Goal: Task Accomplishment & Management: Manage account settings

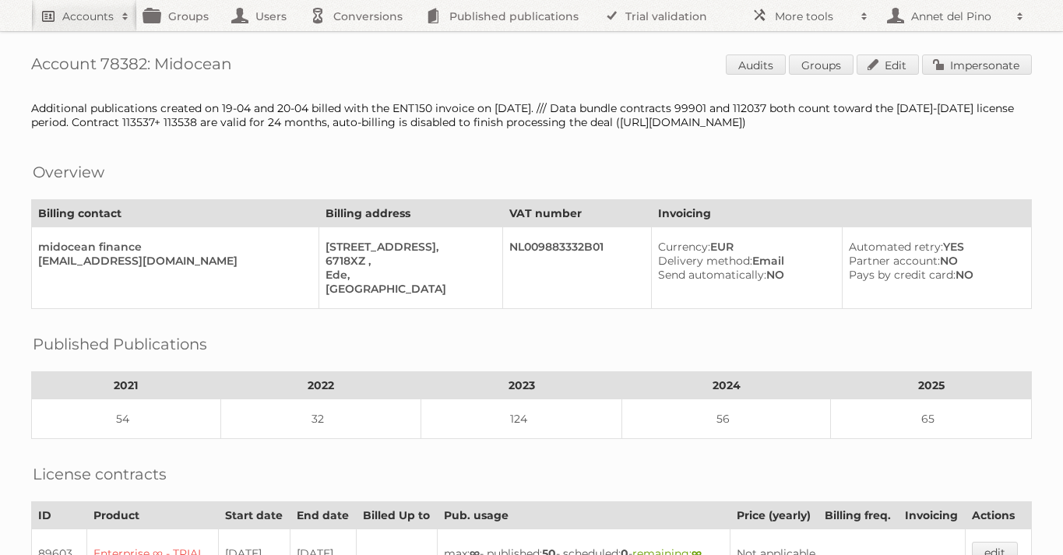
click at [86, 14] on h2 "Accounts" at bounding box center [87, 17] width 51 height 16
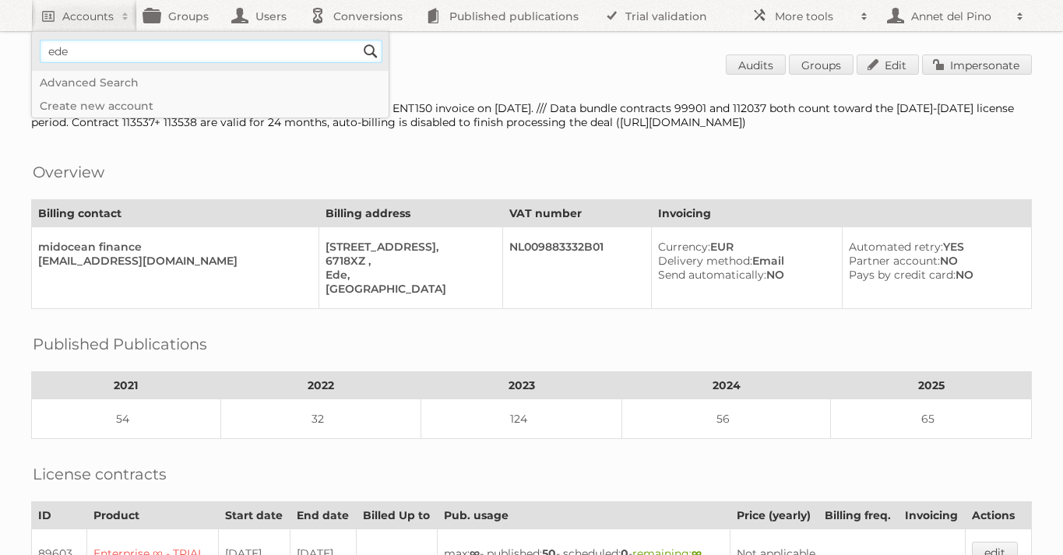
type input"] "EDEKA"
click at [381, 46] on input "Search" at bounding box center [370, 51] width 23 height 23
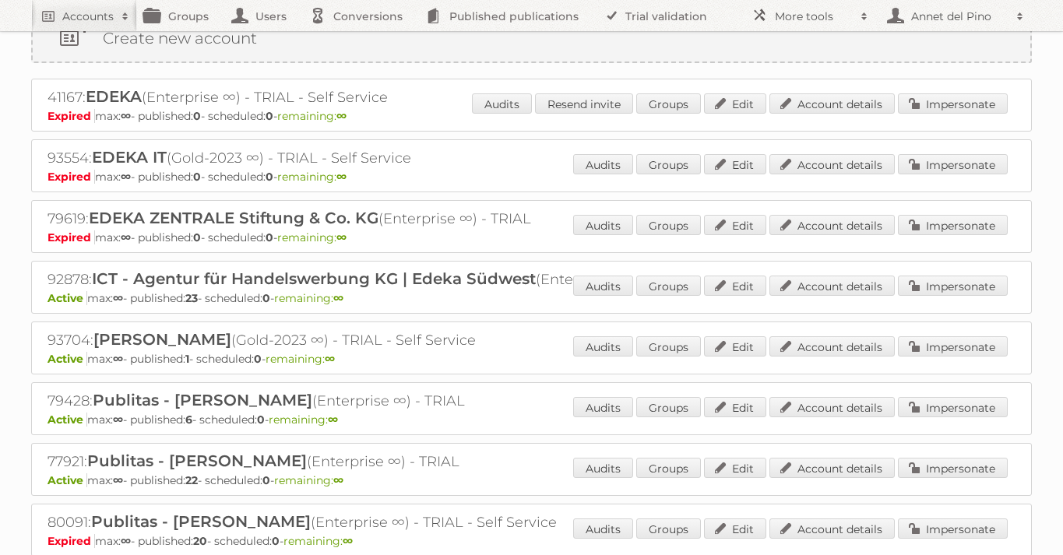
scroll to position [68, 0]
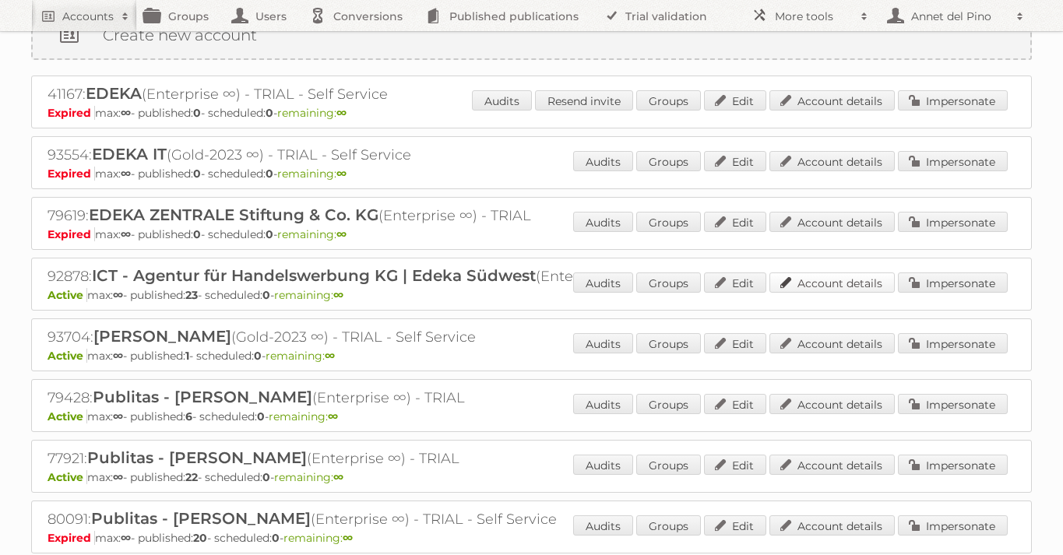
click at [825, 283] on link "Account details" at bounding box center [831, 282] width 125 height 20
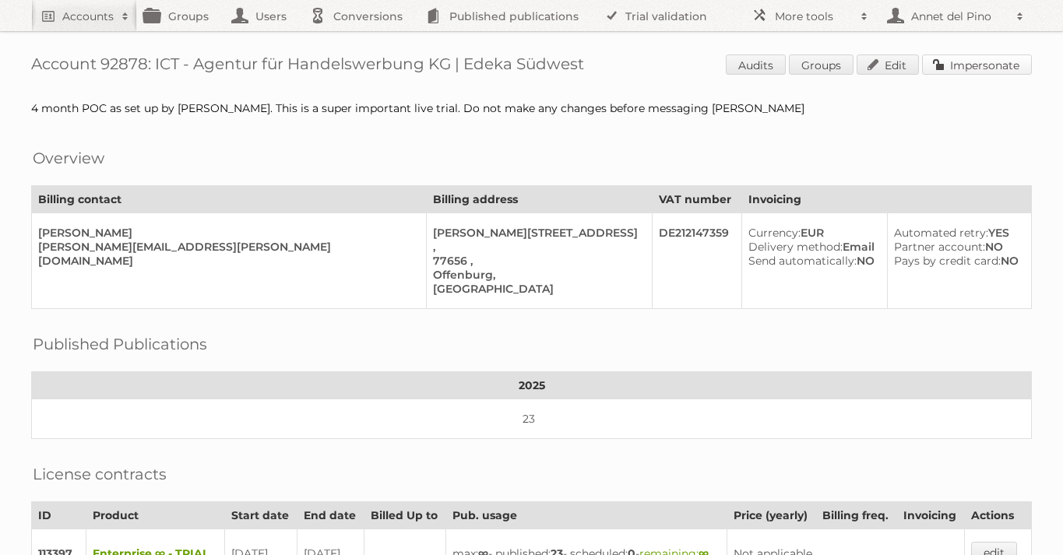
click at [957, 59] on link "Impersonate" at bounding box center [977, 64] width 110 height 20
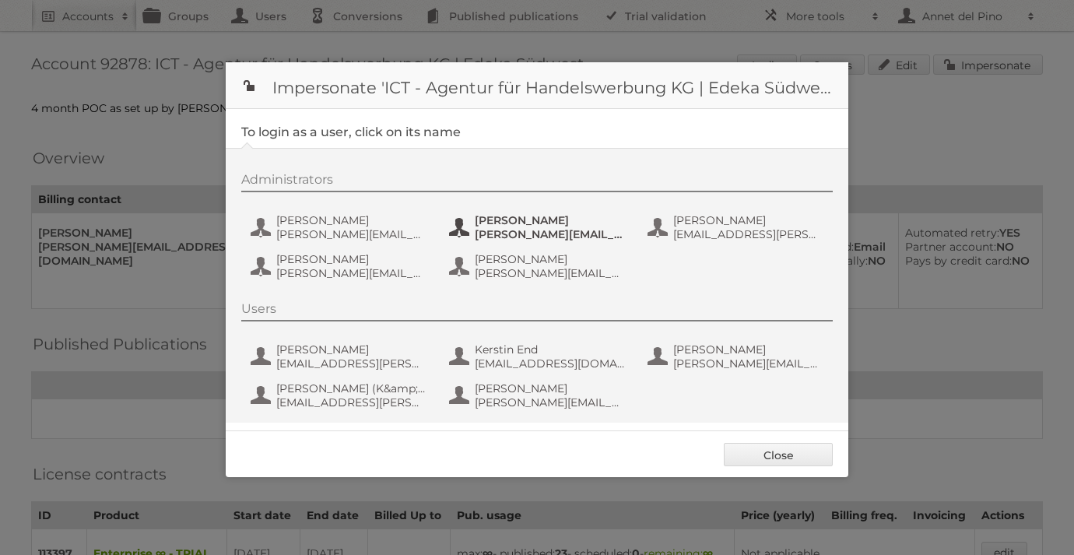
click at [536, 234] on span "Daniel.Kopf@ictwerbung.de" at bounding box center [550, 234] width 151 height 14
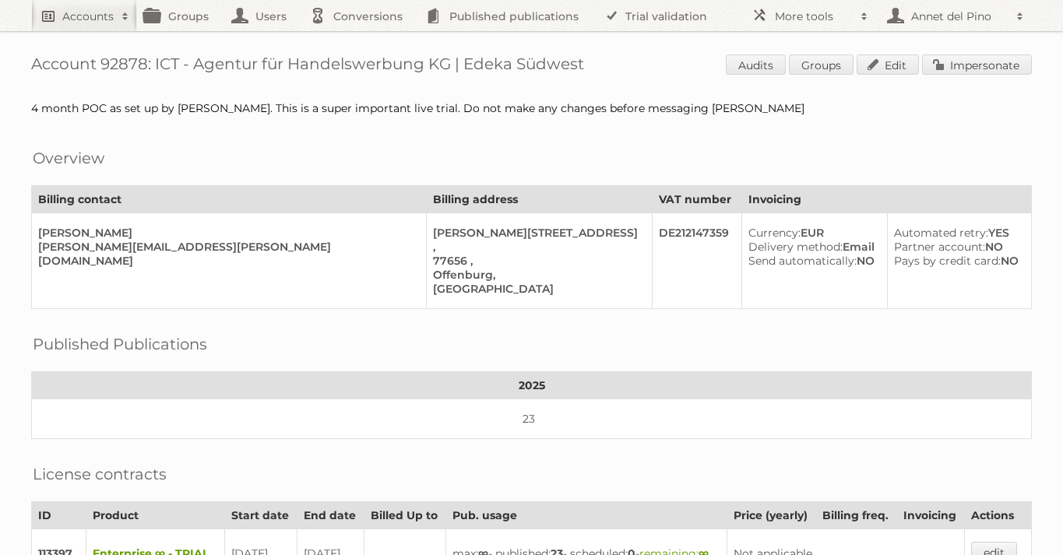
click at [66, 22] on h2 "Accounts" at bounding box center [87, 17] width 51 height 16
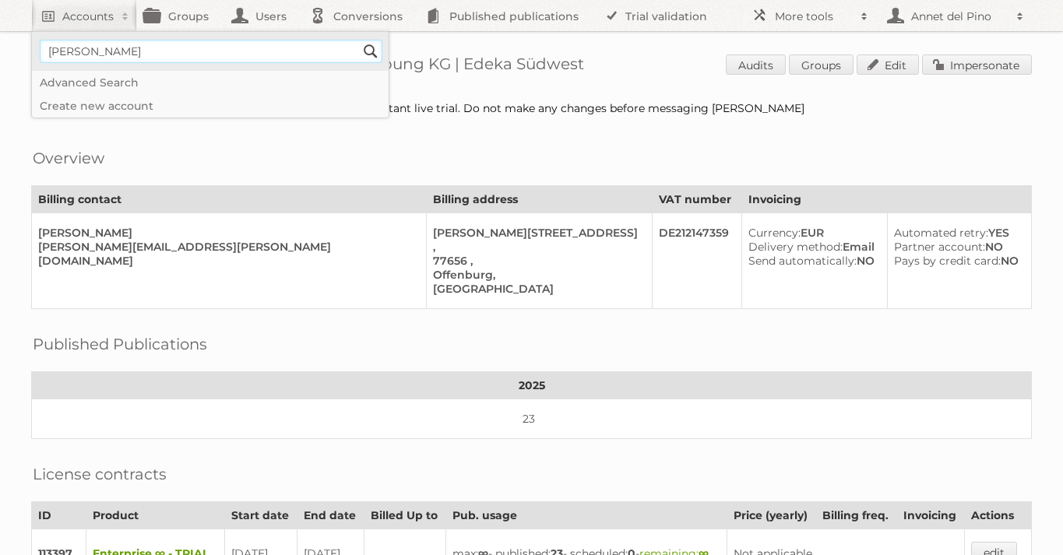
type input"] "[EMAIL_ADDRESS][DOMAIN_NAME]"
click at [359, 40] on input "Search" at bounding box center [370, 51] width 23 height 23
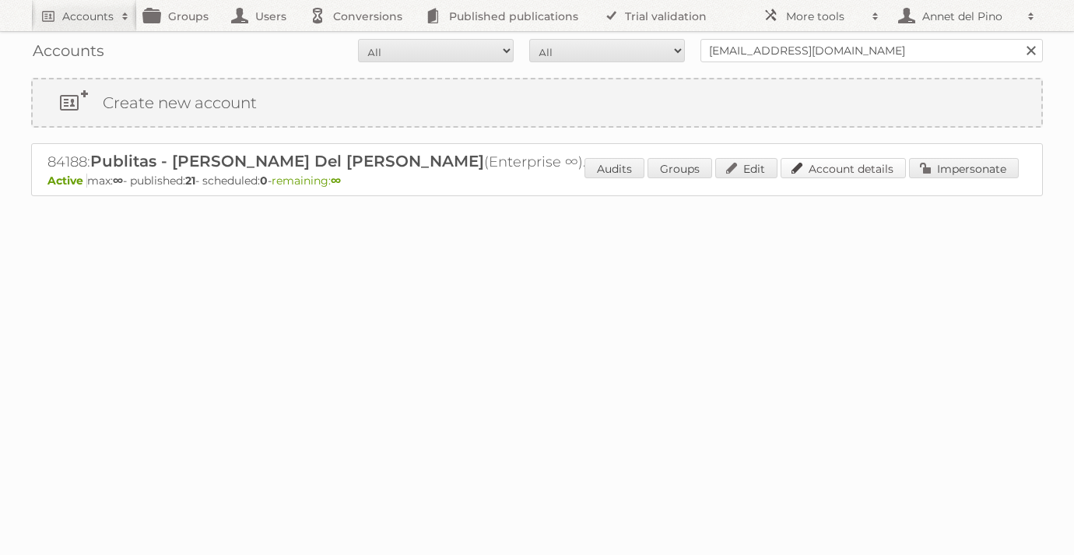
click at [861, 170] on link "Account details" at bounding box center [843, 168] width 125 height 20
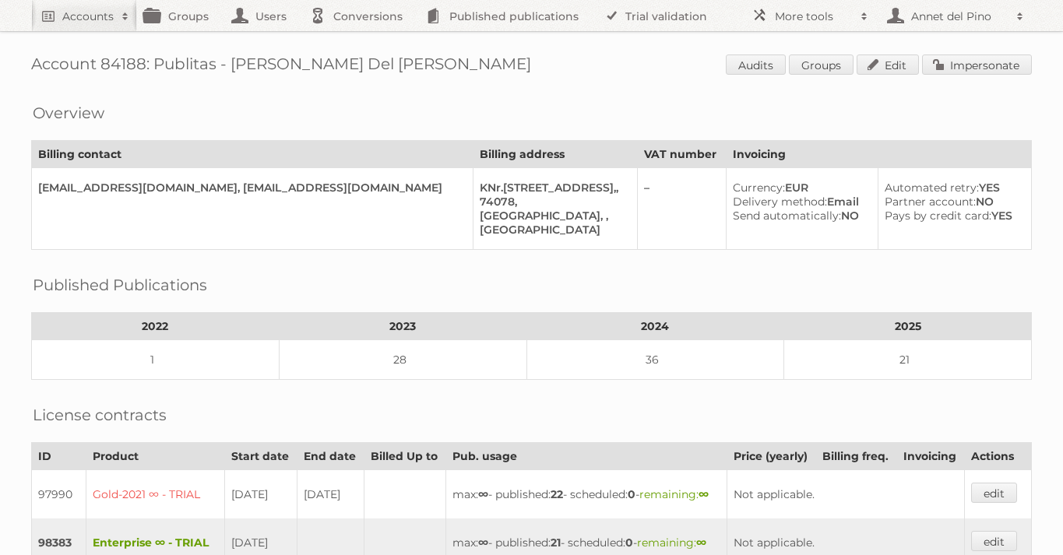
click at [1010, 51] on div "Account 84188: Publitas - [PERSON_NAME] Del [PERSON_NAME] Audits Groups Edit Im…" at bounding box center [531, 442] width 1063 height 884
click at [1004, 59] on link "Impersonate" at bounding box center [977, 64] width 110 height 20
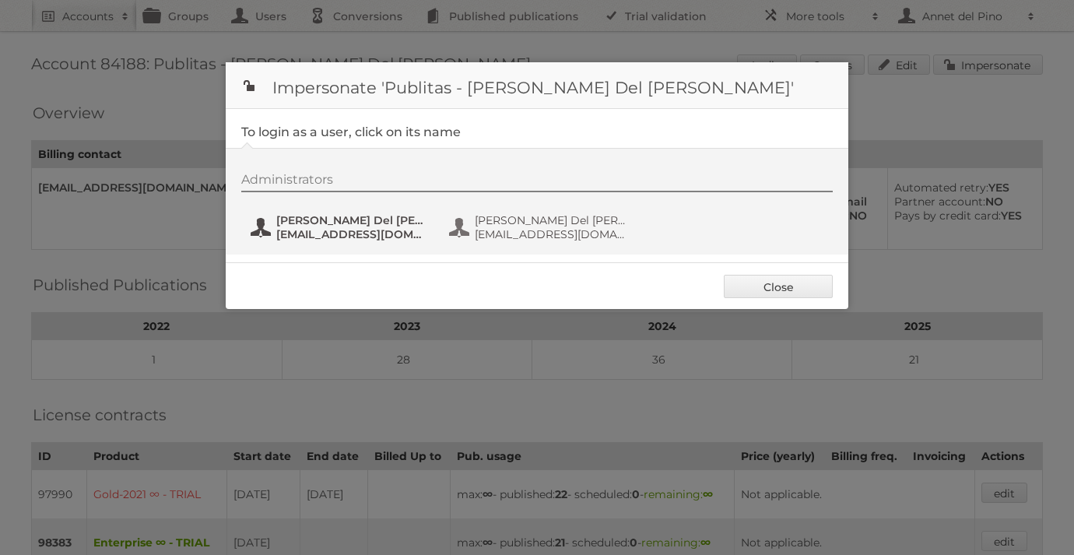
click at [338, 228] on span "[EMAIL_ADDRESS][DOMAIN_NAME]" at bounding box center [351, 234] width 151 height 14
